Goal: Task Accomplishment & Management: Manage account settings

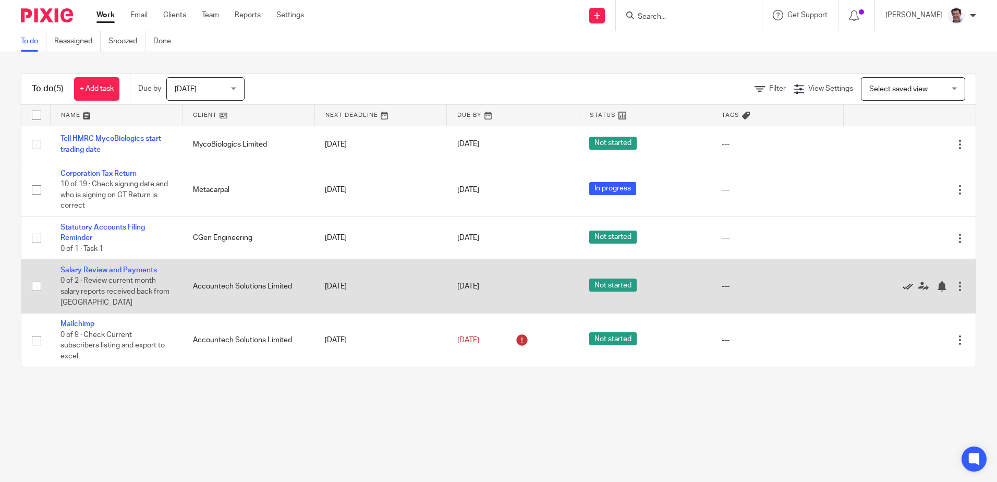
click at [902, 285] on icon at bounding box center [907, 286] width 10 height 10
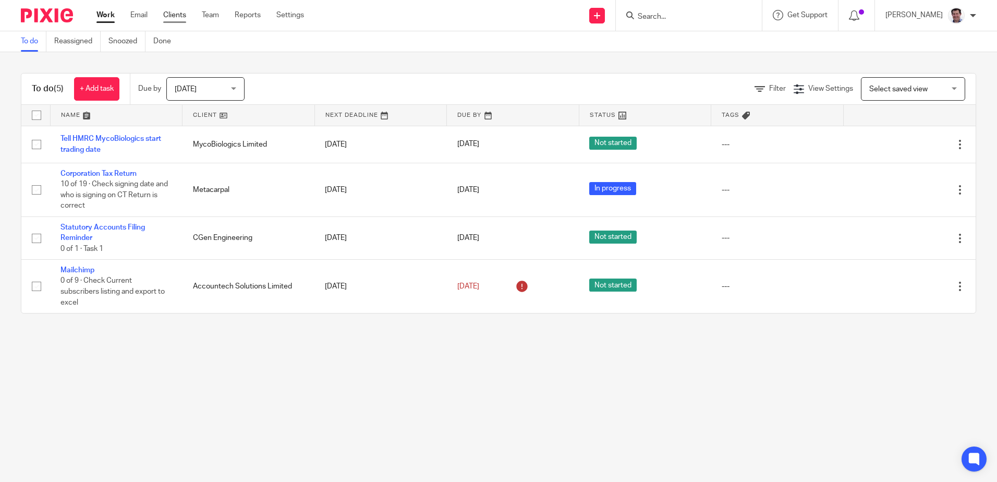
click at [177, 14] on link "Clients" at bounding box center [174, 15] width 23 height 10
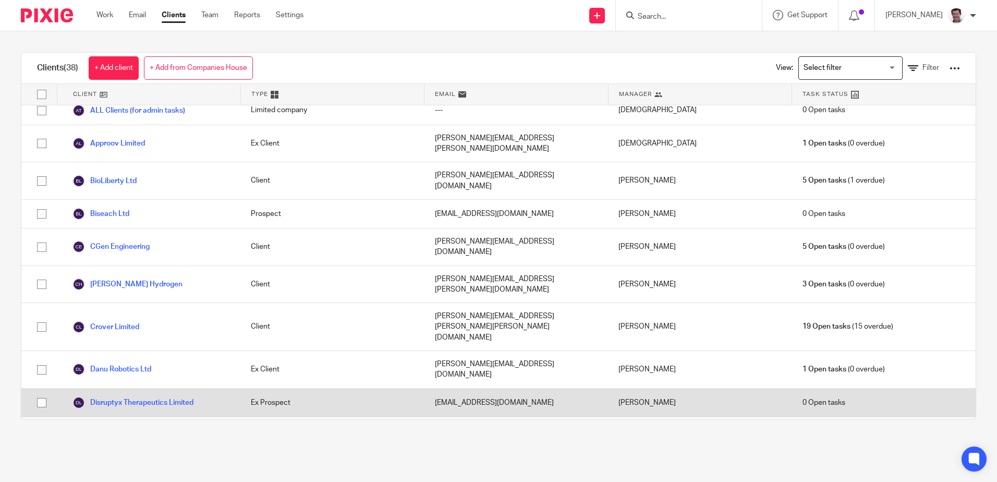
scroll to position [209, 0]
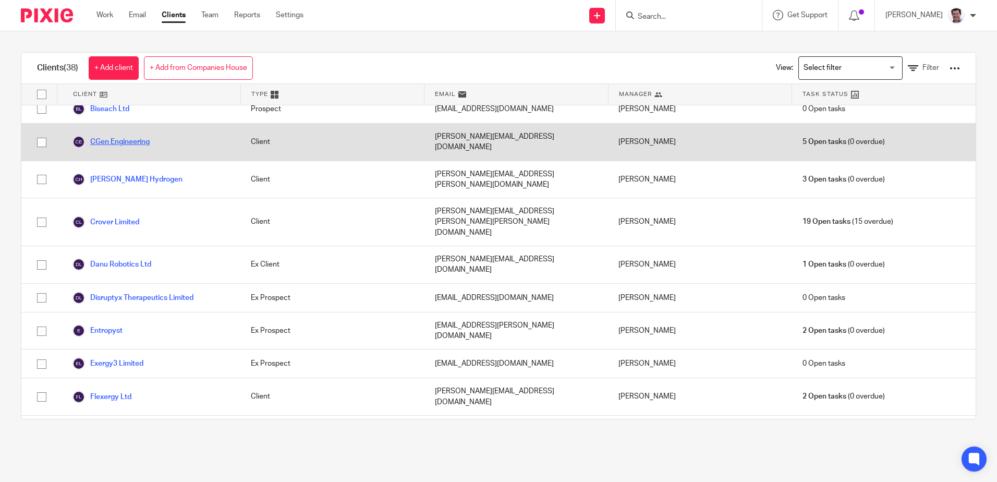
click at [128, 136] on link "CGen Engineering" at bounding box center [110, 142] width 77 height 13
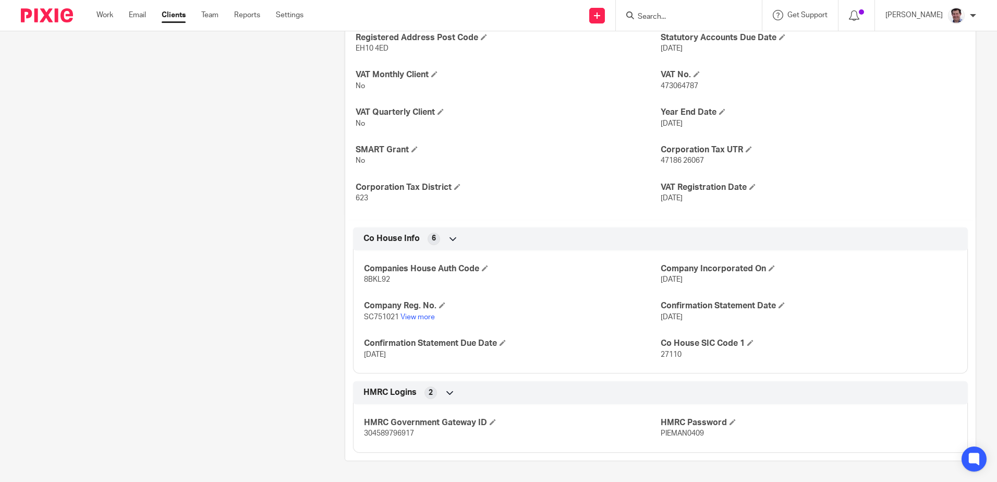
scroll to position [154, 0]
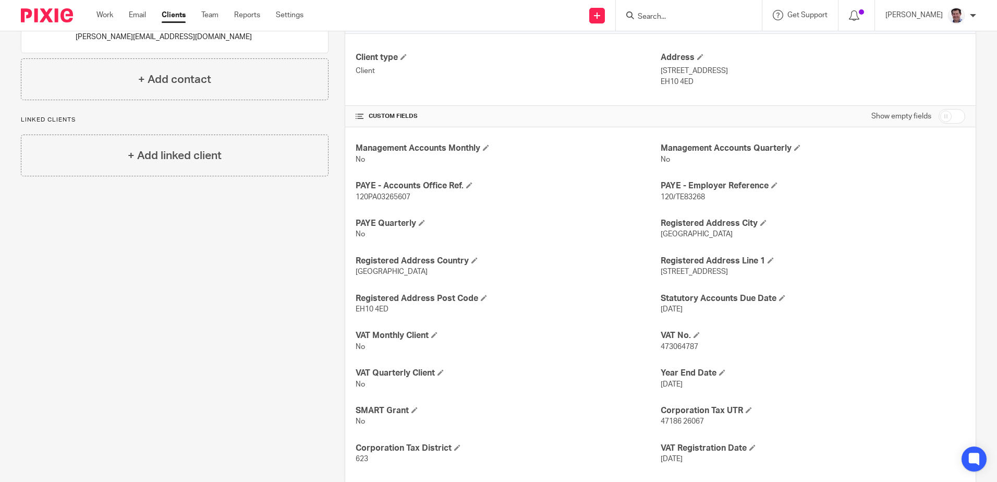
click at [182, 11] on link "Clients" at bounding box center [174, 15] width 24 height 10
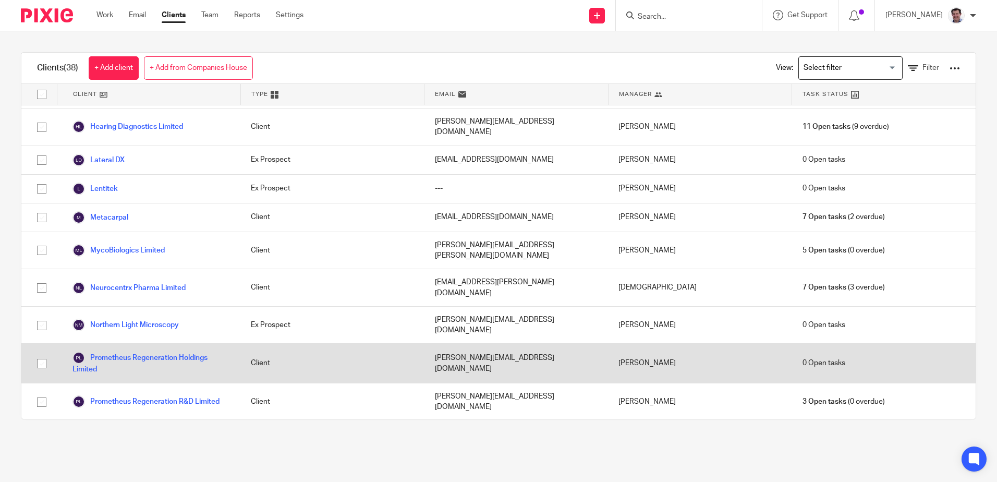
scroll to position [630, 0]
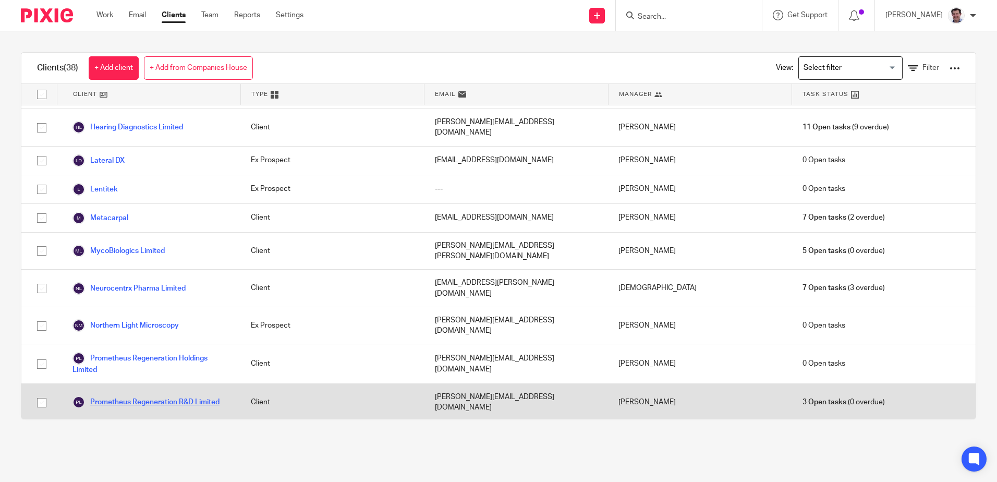
click at [118, 396] on link "Prometheus Regeneration R&D Limited" at bounding box center [145, 402] width 147 height 13
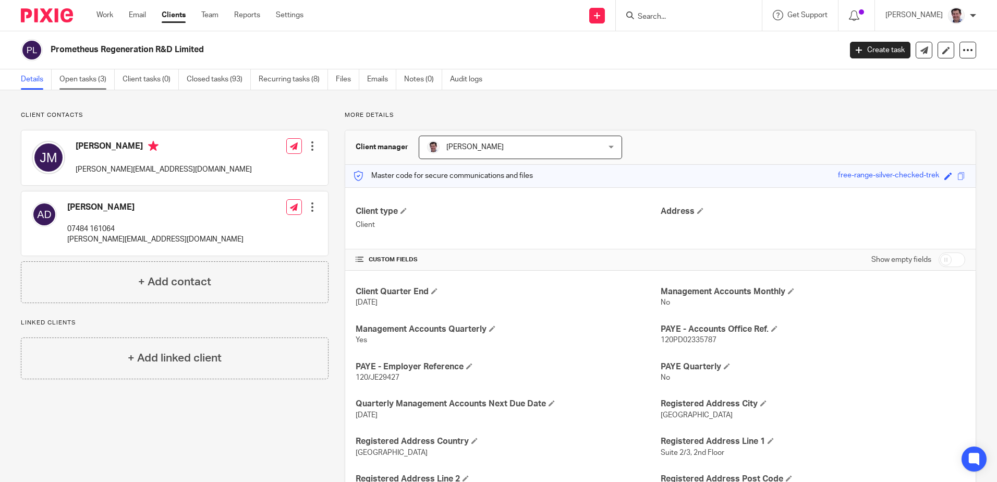
click at [91, 77] on link "Open tasks (3)" at bounding box center [86, 79] width 55 height 20
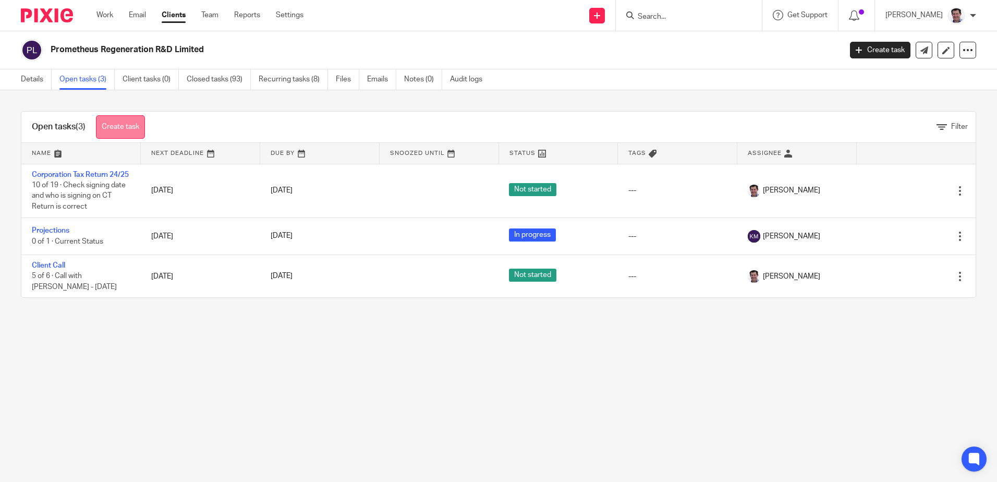
click at [122, 127] on link "Create task" at bounding box center [120, 126] width 49 height 23
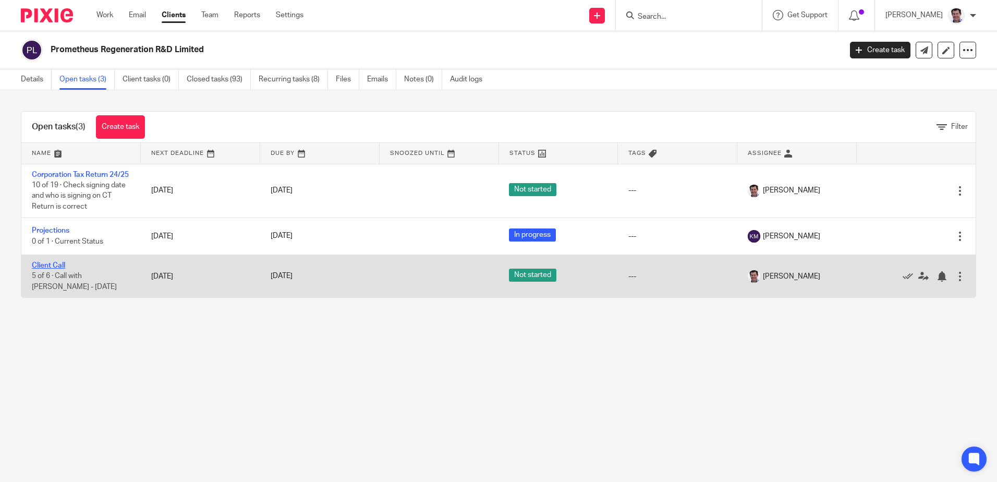
click at [55, 269] on link "Client Call" at bounding box center [48, 265] width 33 height 7
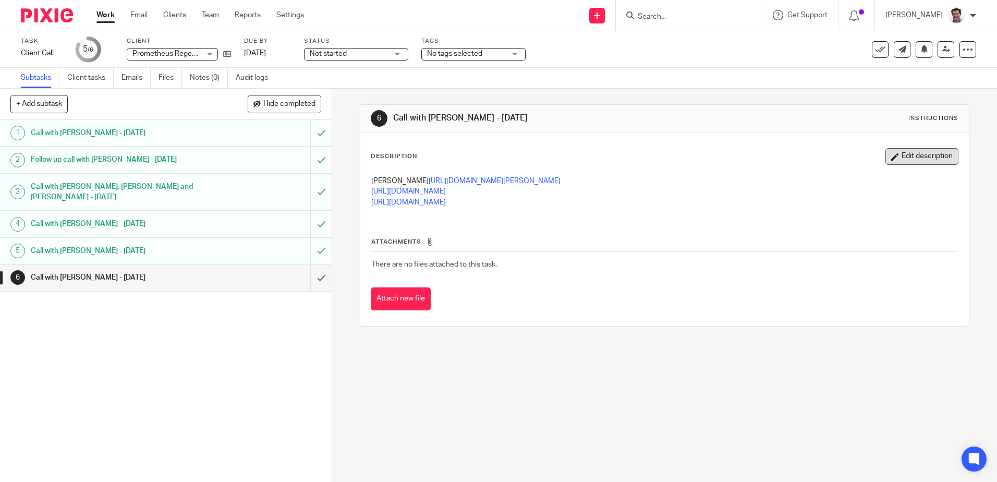
click at [910, 157] on button "Edit description" at bounding box center [921, 156] width 73 height 17
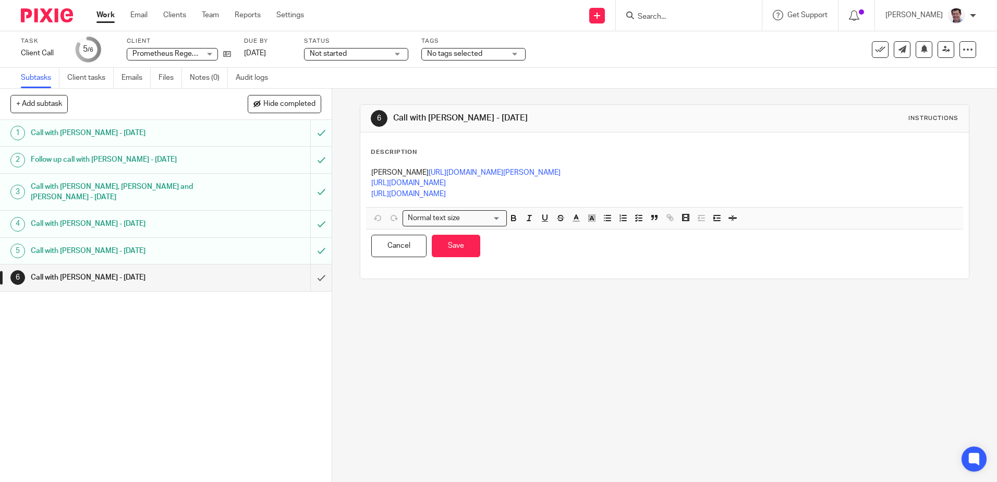
click at [429, 149] on div "Description" at bounding box center [664, 152] width 587 height 8
click at [371, 170] on p "Charles Hirschler https://www.advancedleadership.harvard.edu/2021-fellows-and-p…" at bounding box center [664, 172] width 586 height 10
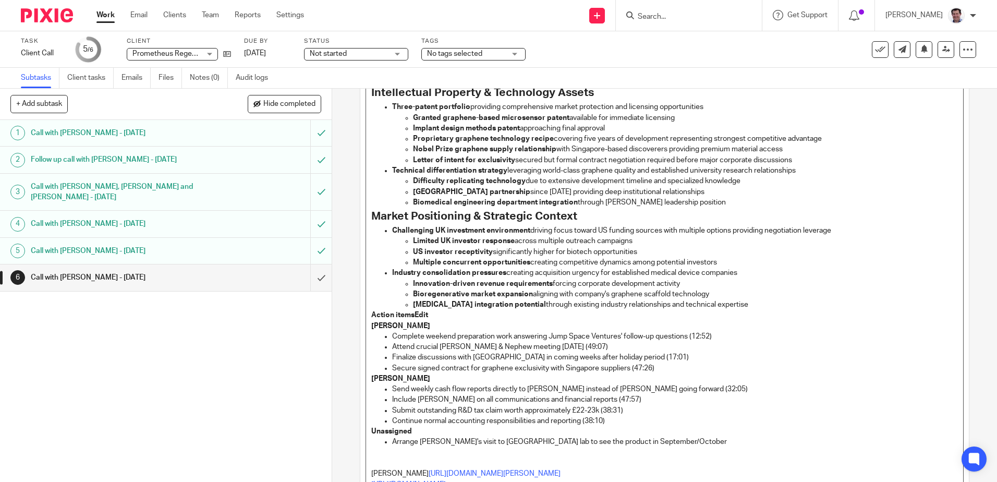
scroll to position [747, 0]
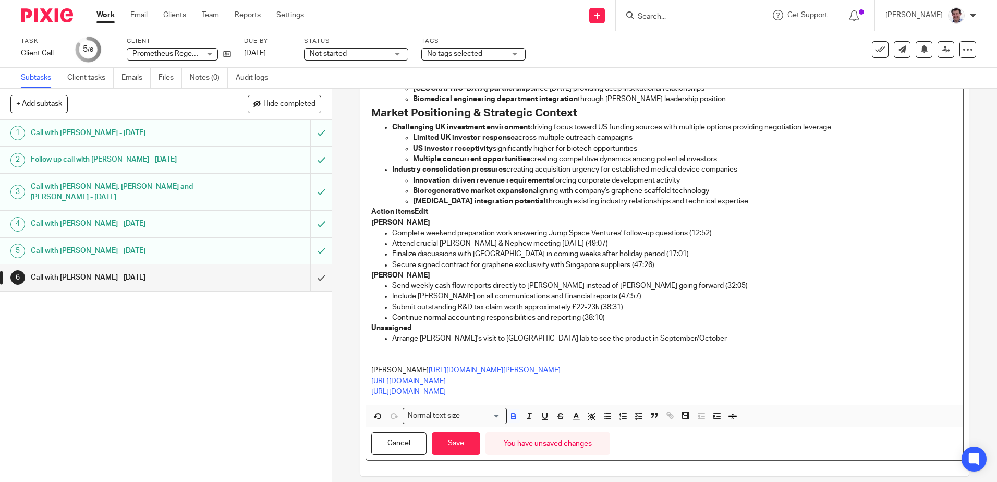
click at [416, 323] on p "Unassigned" at bounding box center [664, 328] width 586 height 10
click at [428, 206] on p "Action itemsEdit" at bounding box center [664, 211] width 586 height 10
click at [371, 208] on strong "Action items" at bounding box center [392, 211] width 43 height 7
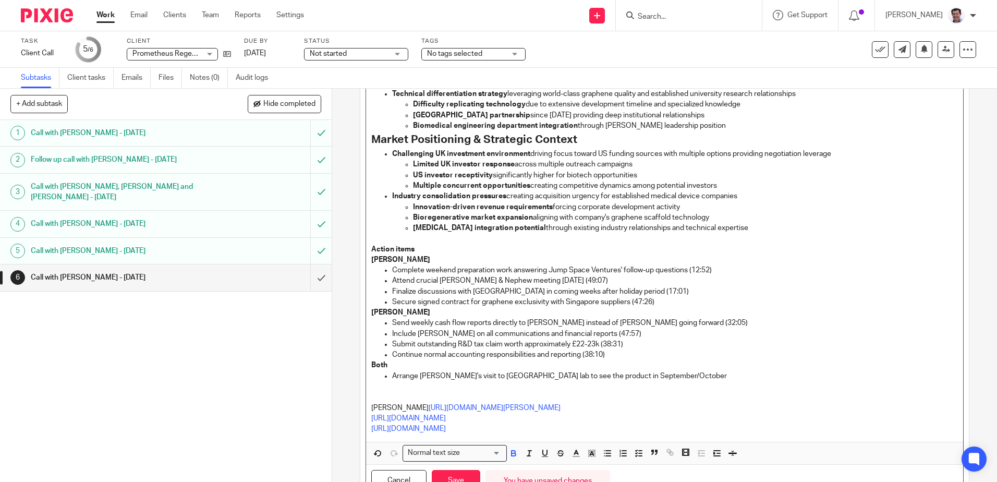
scroll to position [758, 0]
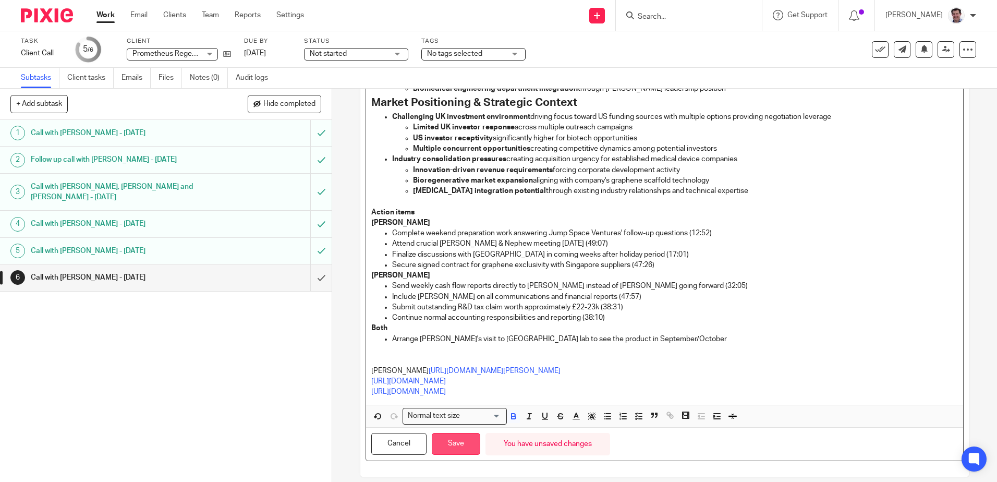
click at [456, 434] on button "Save" at bounding box center [456, 444] width 48 height 22
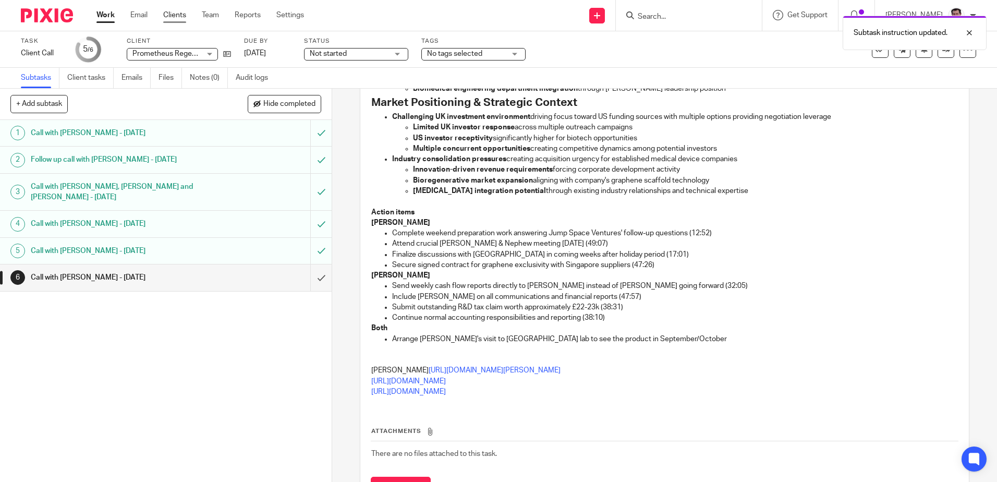
click at [175, 13] on link "Clients" at bounding box center [174, 15] width 23 height 10
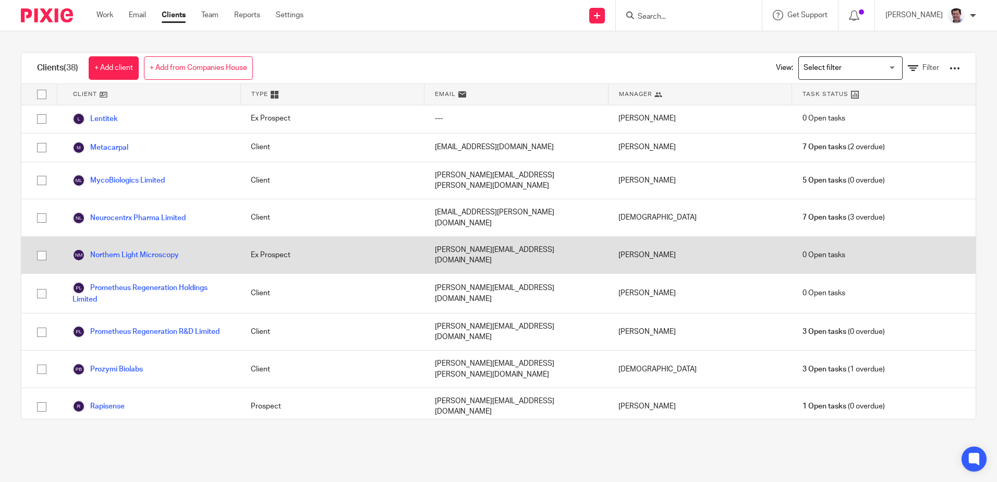
scroll to position [730, 0]
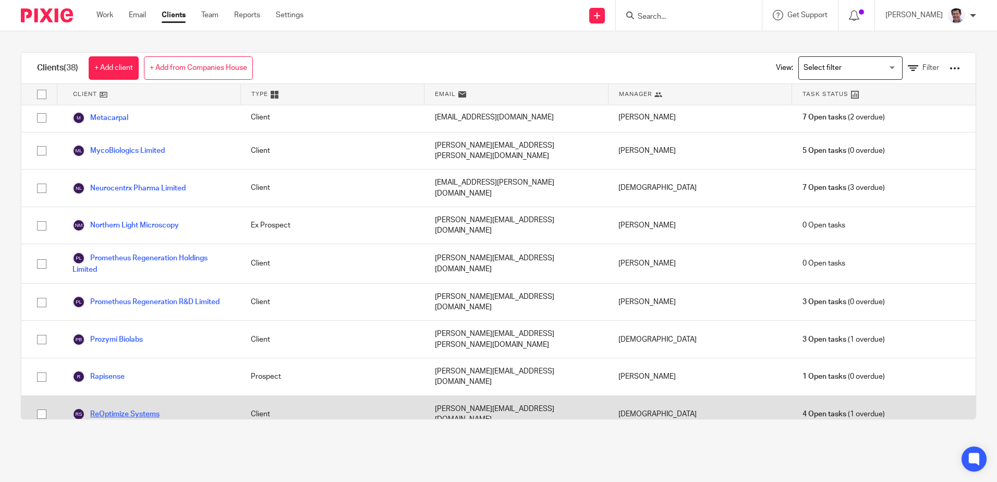
click at [118, 408] on link "ReOptimize Systems" at bounding box center [115, 414] width 87 height 13
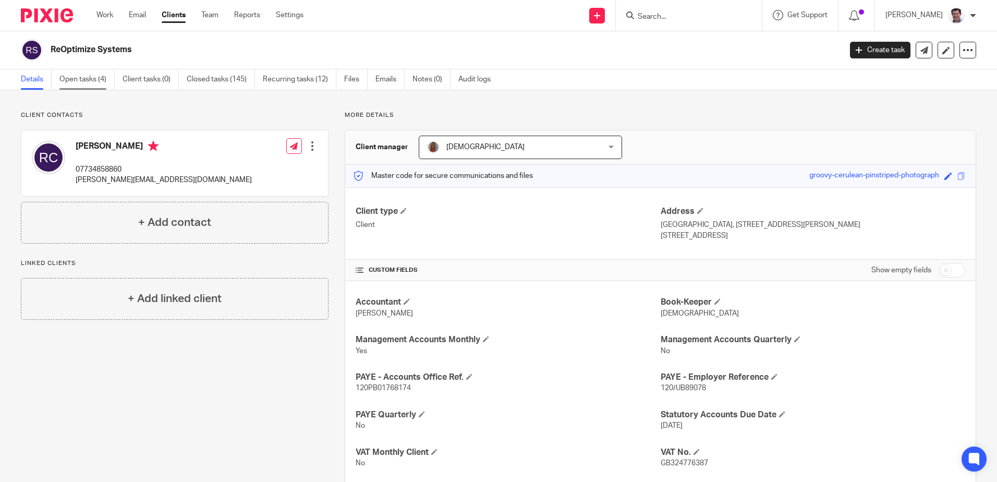
click at [77, 80] on link "Open tasks (4)" at bounding box center [86, 79] width 55 height 20
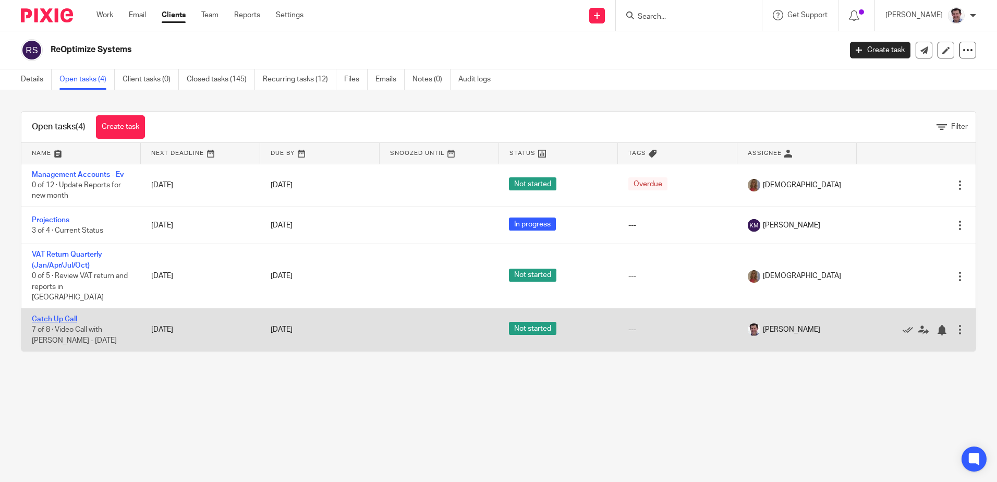
click at [44, 315] on link "Catch Up Call" at bounding box center [54, 318] width 45 height 7
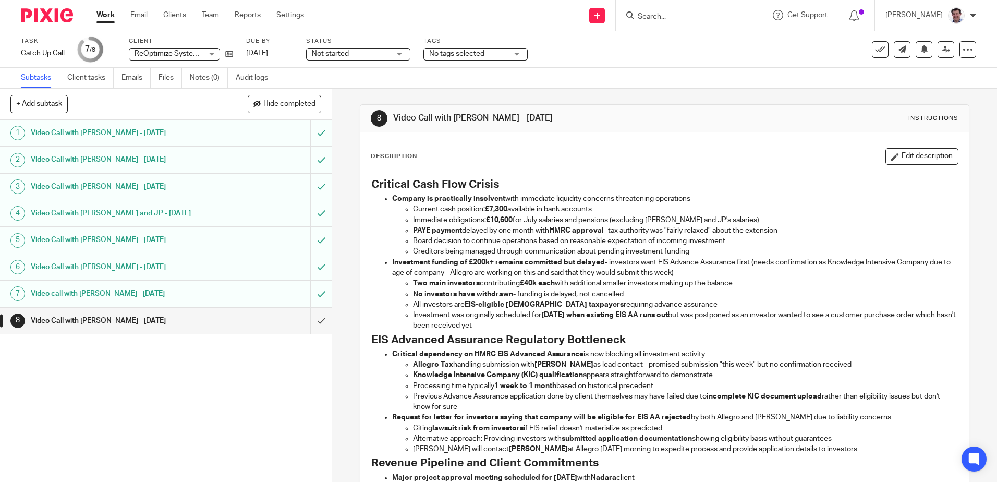
click at [58, 104] on button "+ Add subtask" at bounding box center [38, 104] width 57 height 18
type input "Video with [PERSON_NAME] and [PERSON_NAME] - [DATE]"
click at [300, 100] on p "+ Add" at bounding box center [306, 104] width 30 height 18
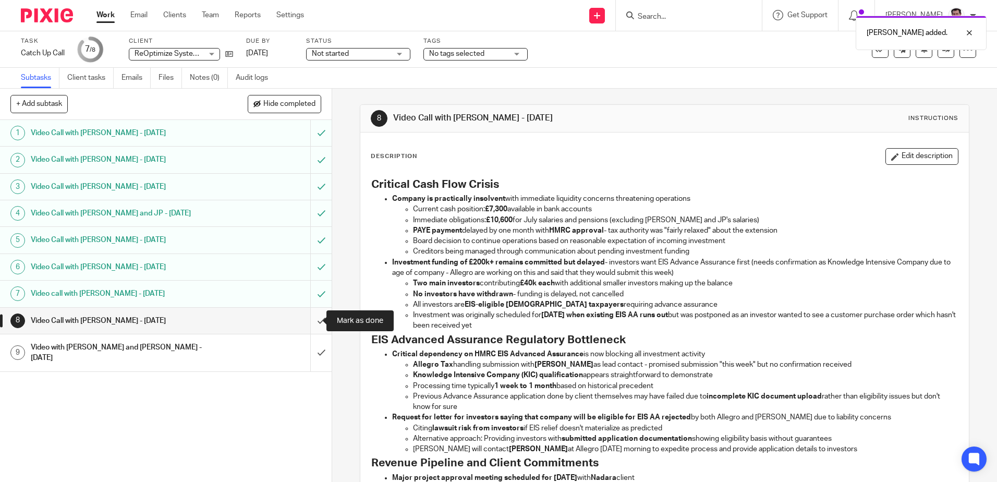
click at [315, 318] on input "submit" at bounding box center [166, 321] width 332 height 26
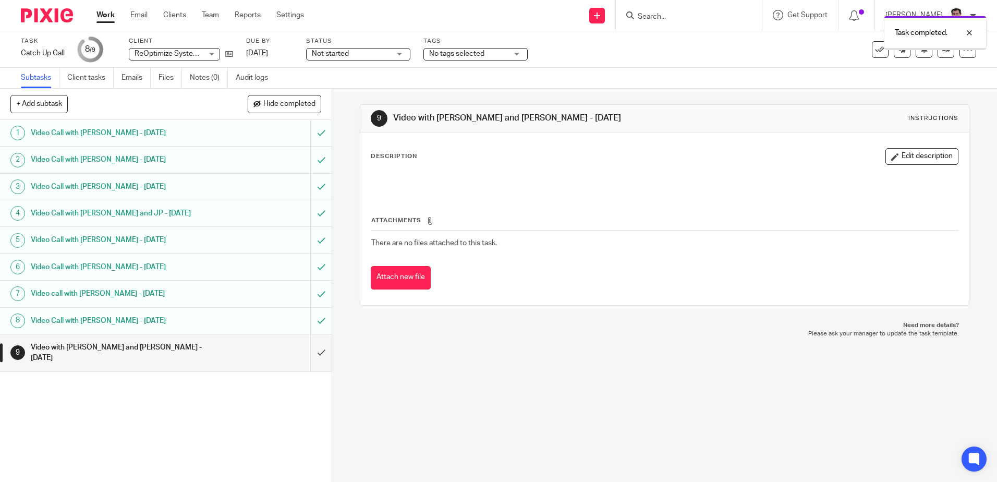
click at [189, 353] on h1 "Video with [PERSON_NAME] and [PERSON_NAME] - [DATE]" at bounding box center [120, 352] width 179 height 27
click at [923, 156] on button "Edit description" at bounding box center [921, 156] width 73 height 17
